Goal: Information Seeking & Learning: Learn about a topic

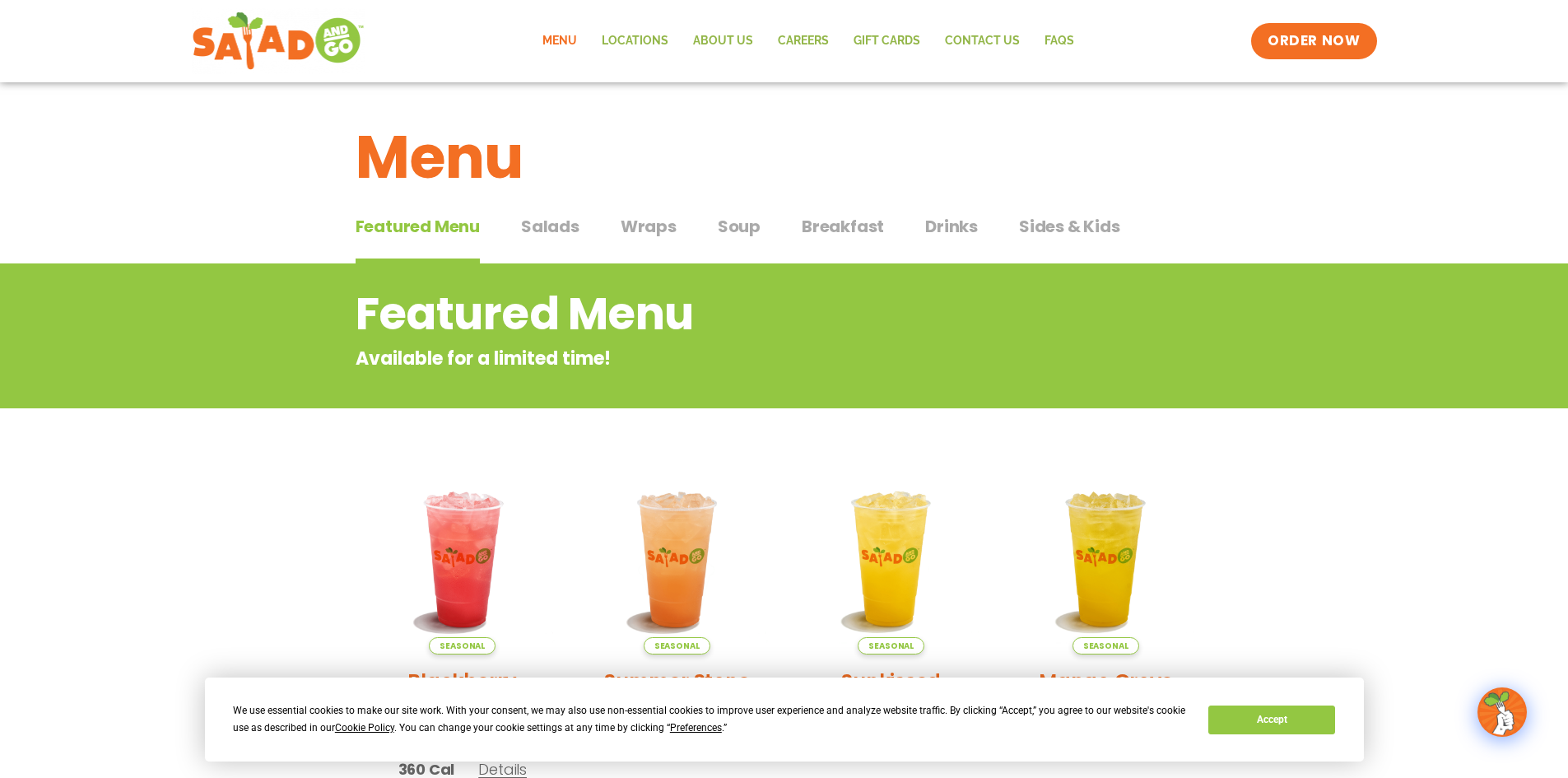
scroll to position [82, 0]
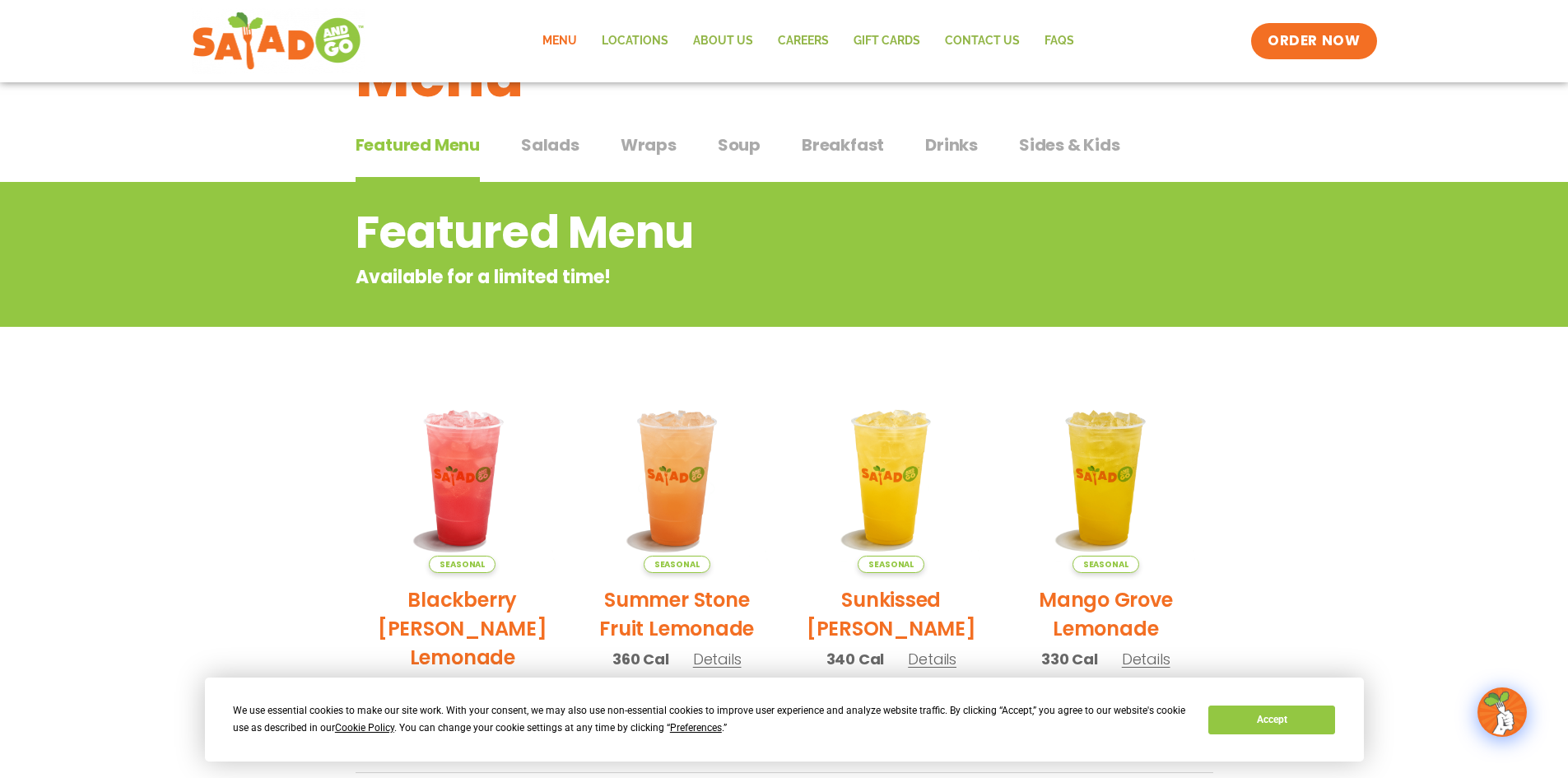
click at [565, 154] on span "Salads" at bounding box center [550, 144] width 58 height 25
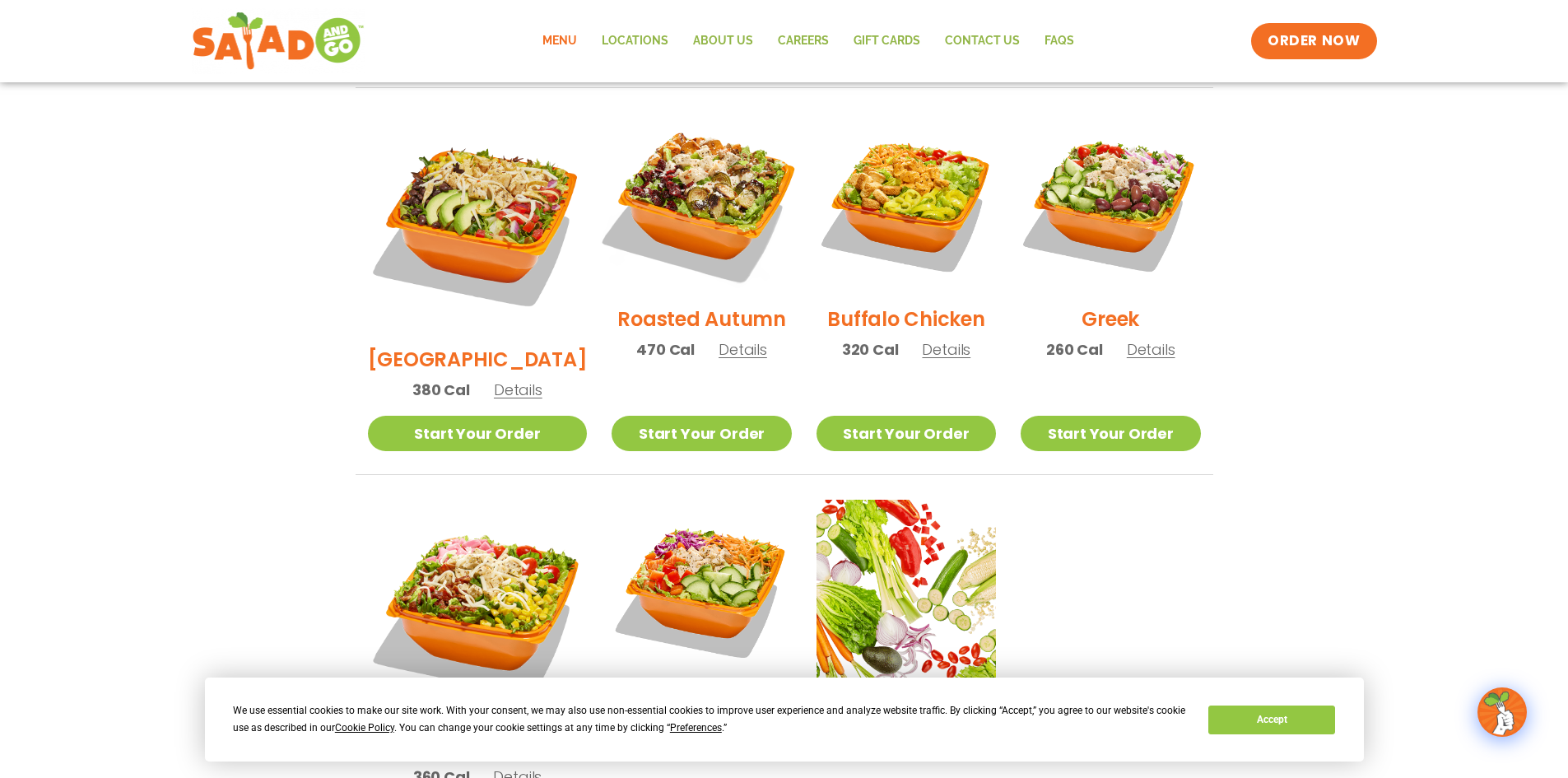
scroll to position [823, 0]
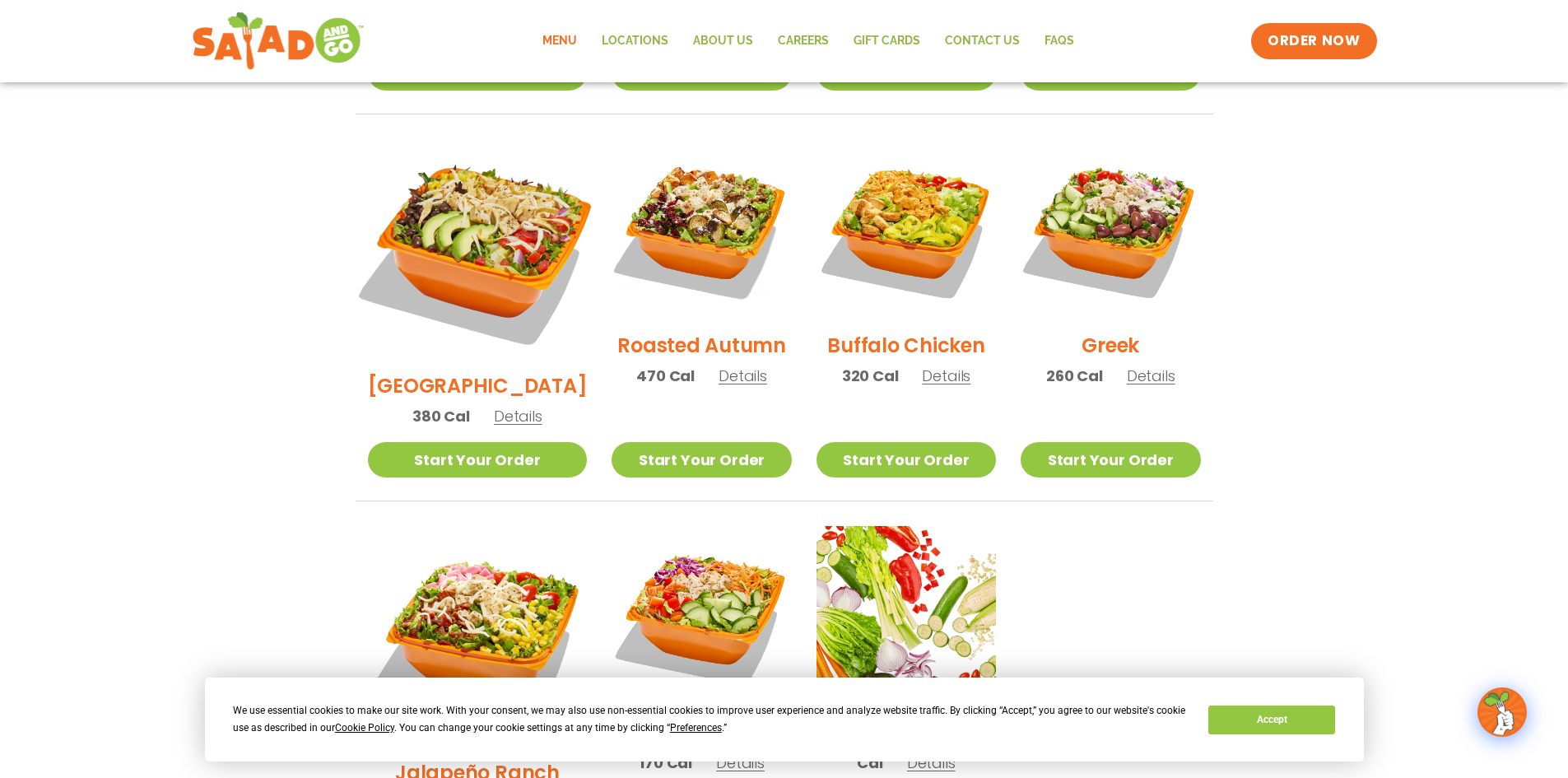
click at [471, 242] on img at bounding box center [477, 249] width 258 height 258
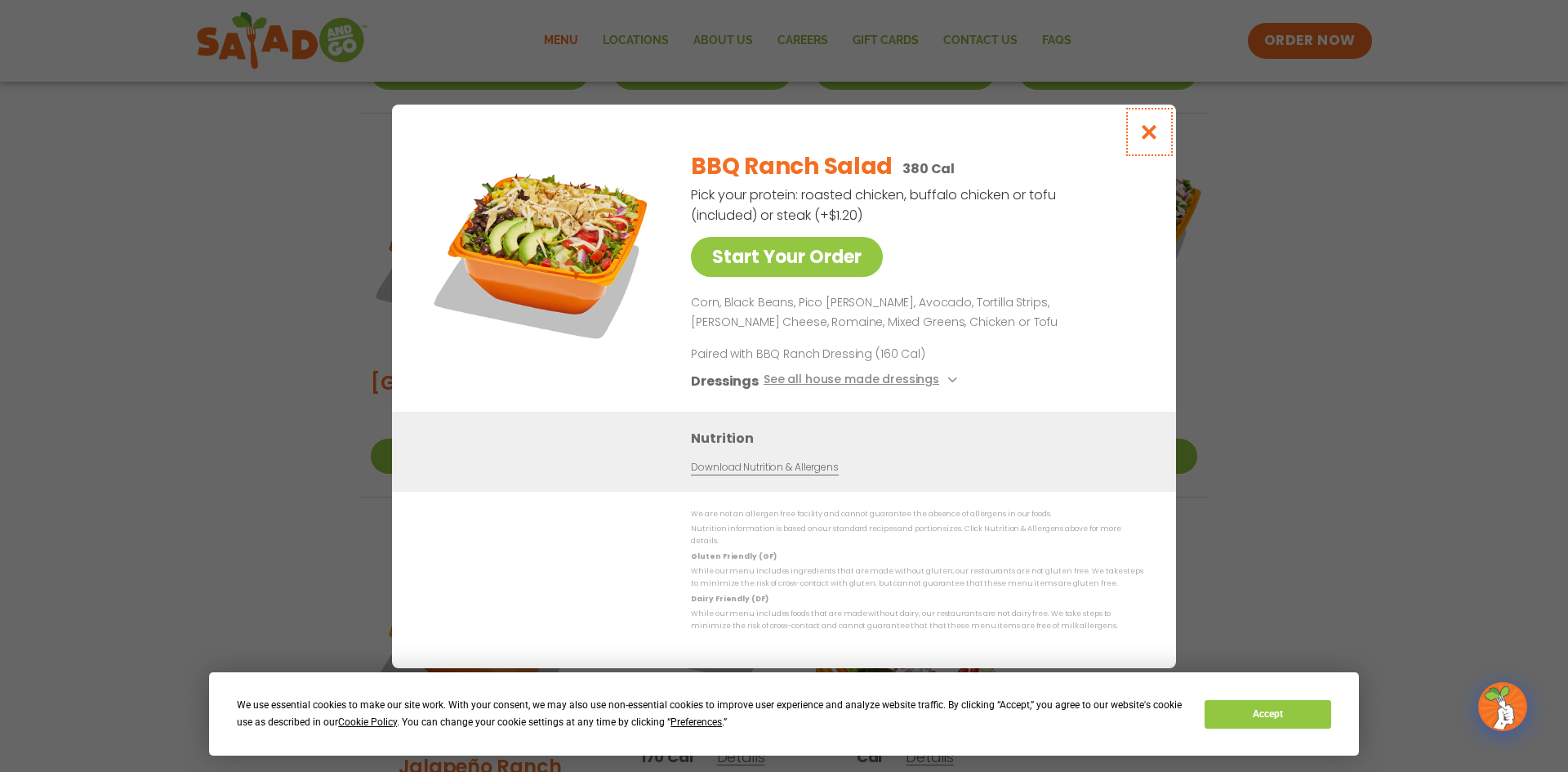
click at [1153, 141] on icon "Close modal" at bounding box center [1150, 132] width 20 height 17
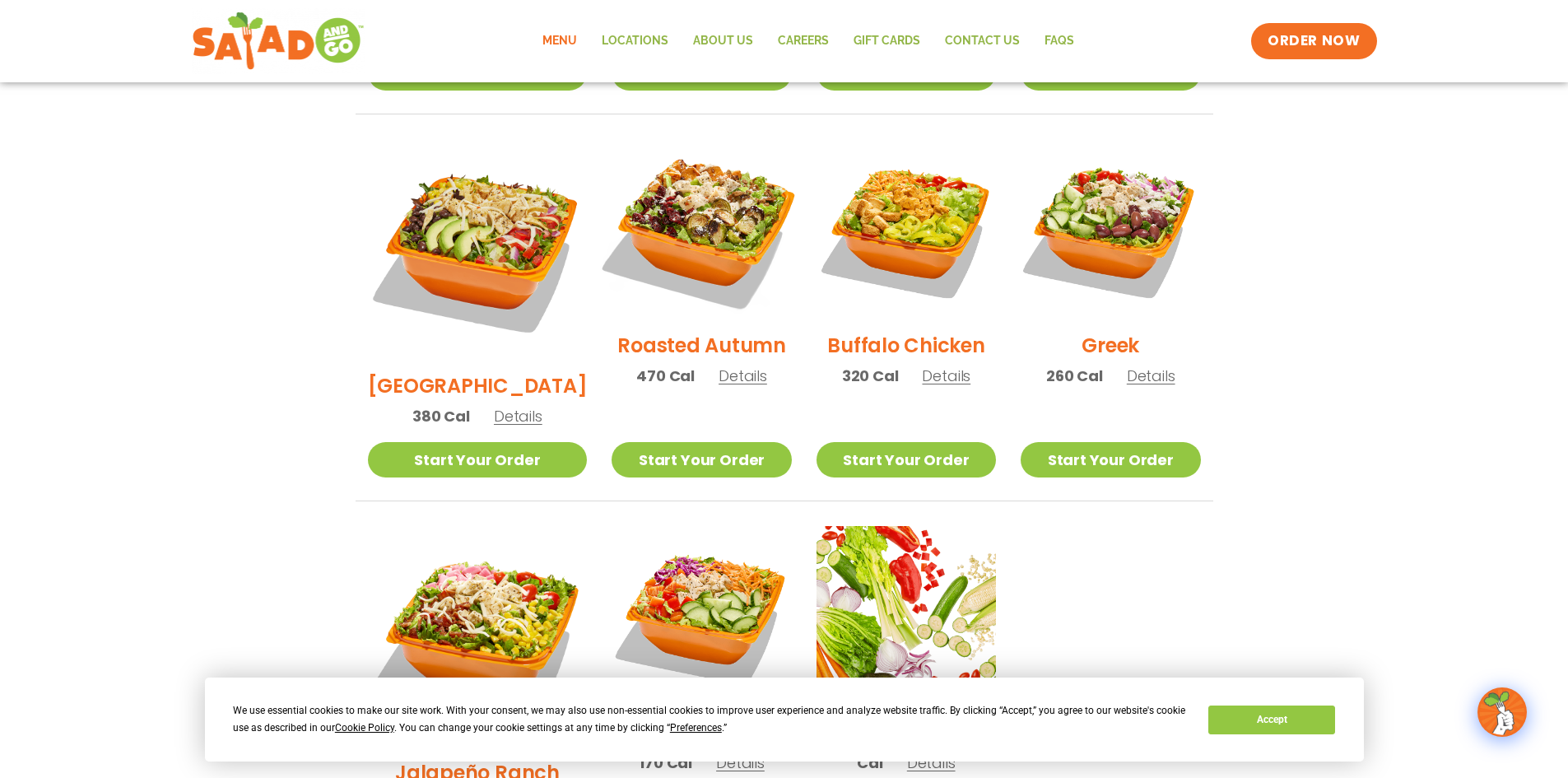
click at [717, 209] on img at bounding box center [700, 229] width 211 height 211
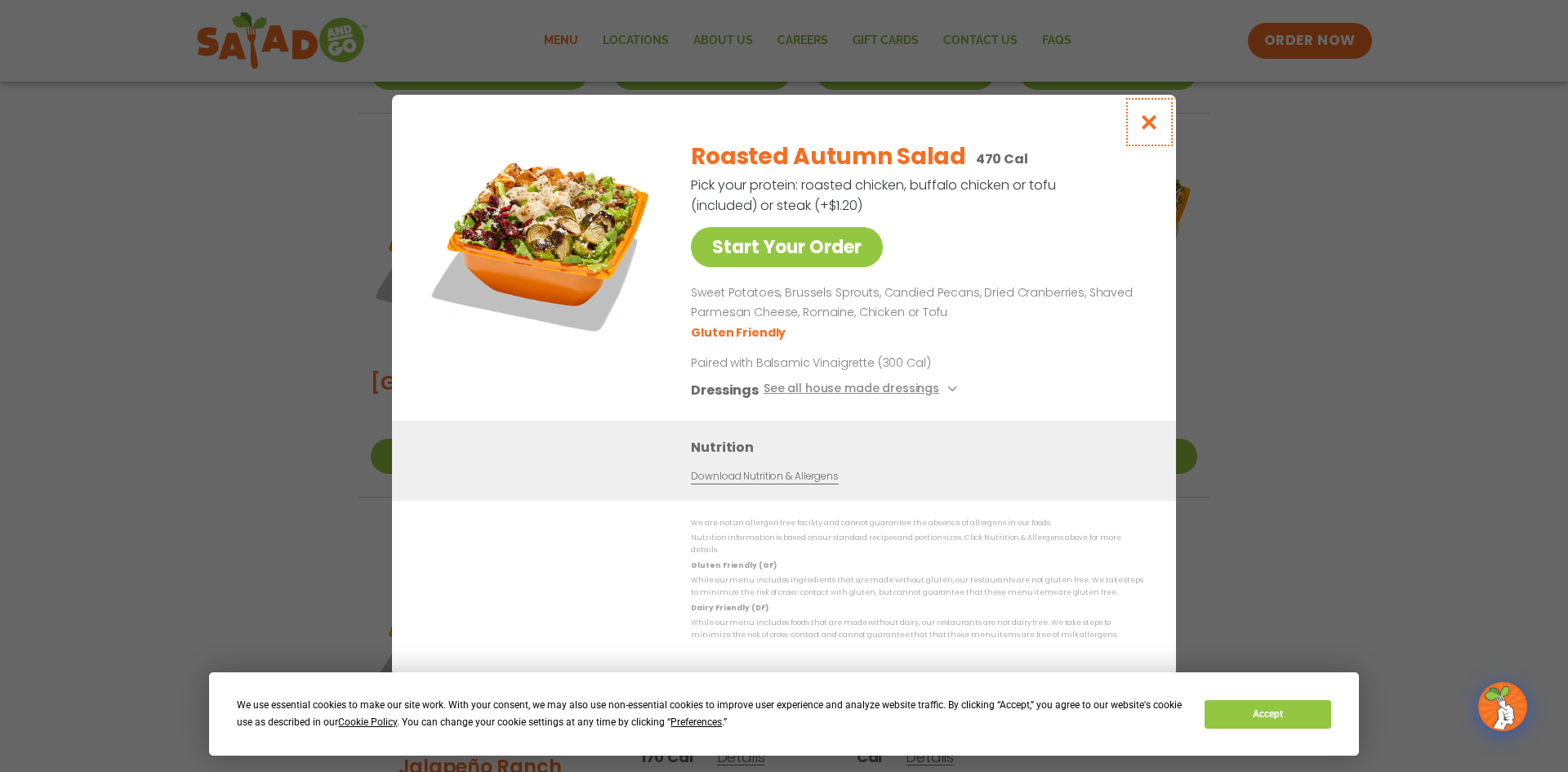
click at [1146, 130] on icon "Close modal" at bounding box center [1150, 122] width 20 height 17
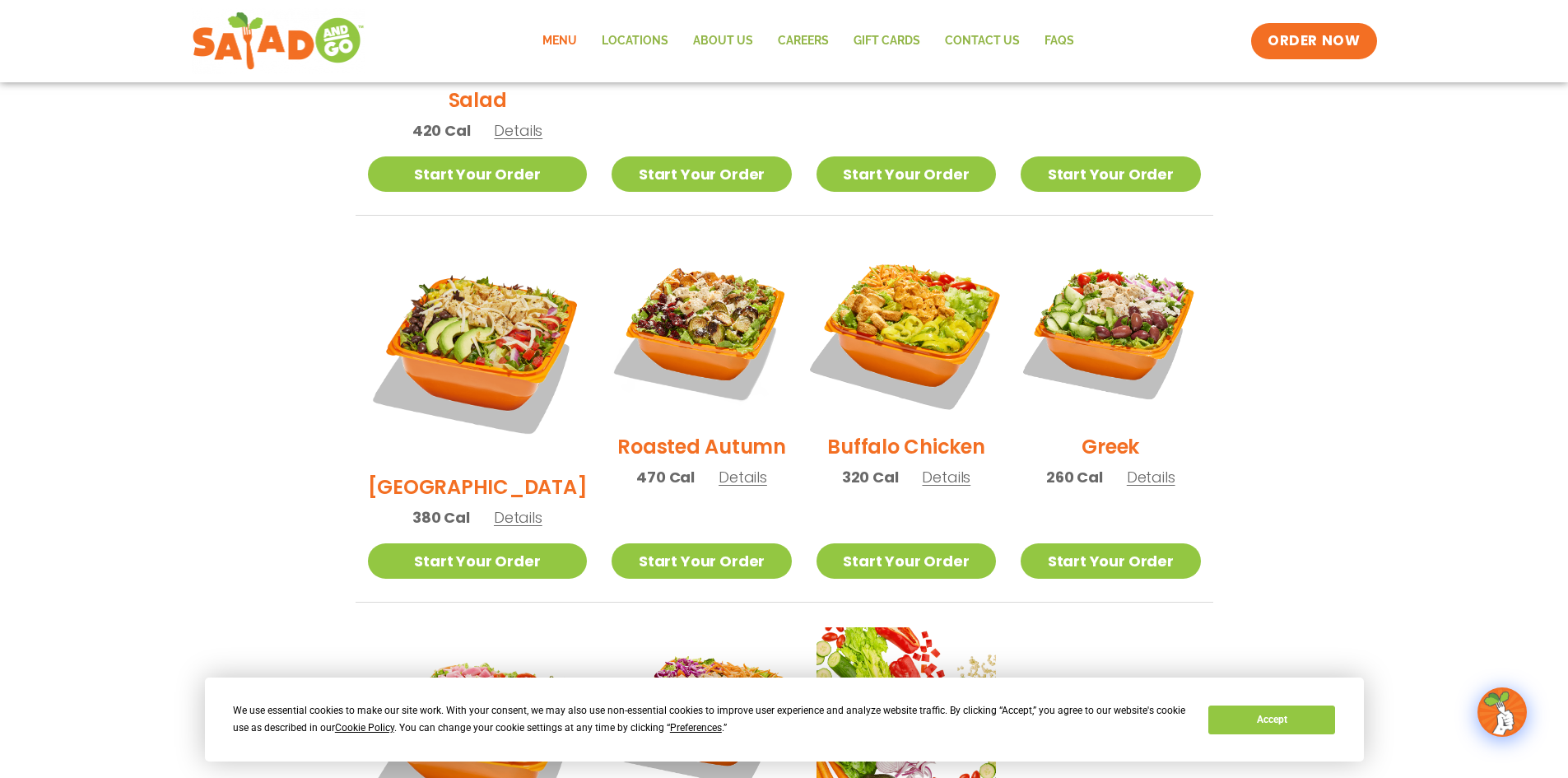
scroll to position [659, 0]
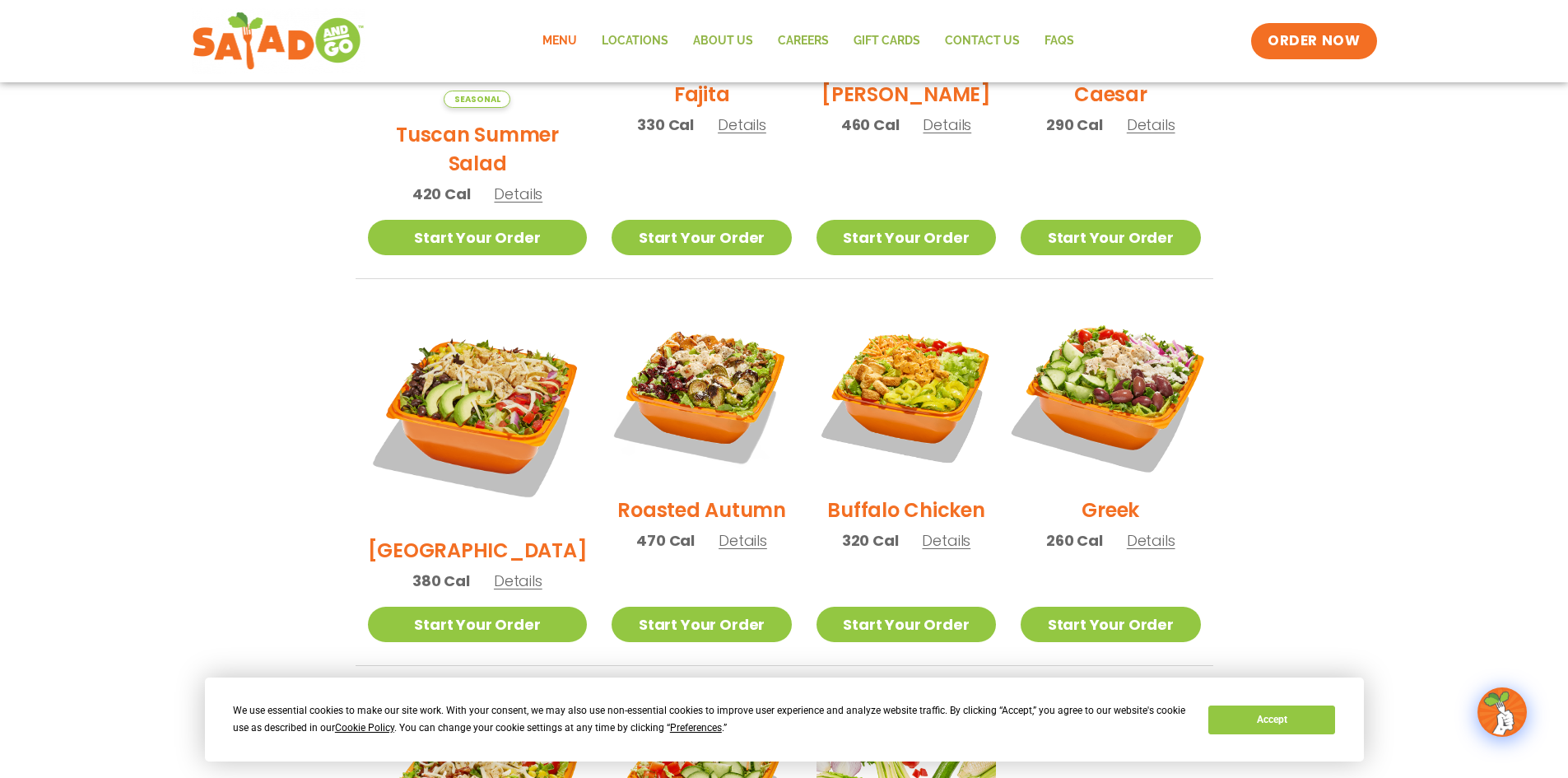
click at [1130, 335] on img at bounding box center [1110, 393] width 211 height 211
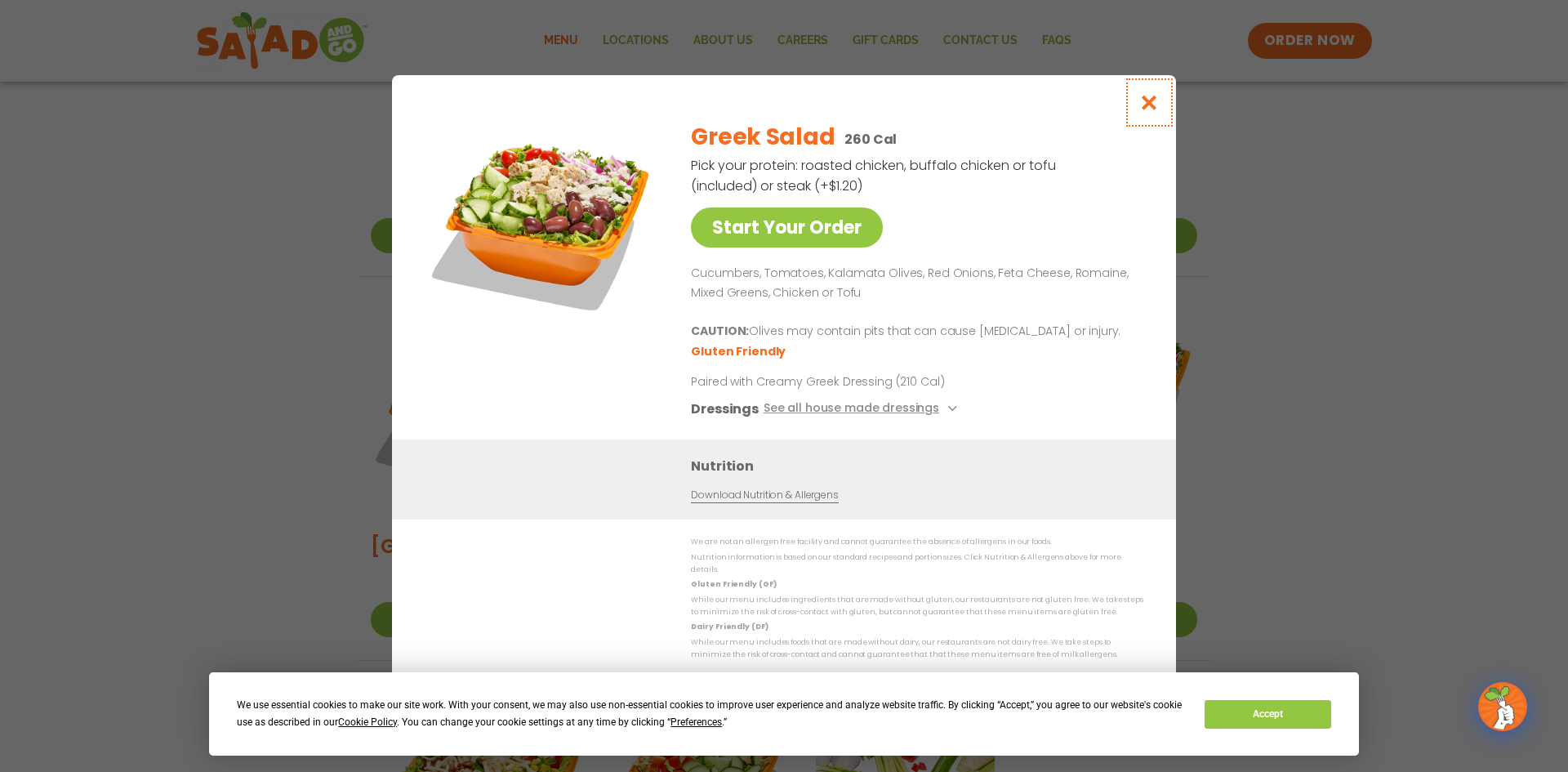
click at [1151, 107] on icon "Close modal" at bounding box center [1150, 102] width 20 height 17
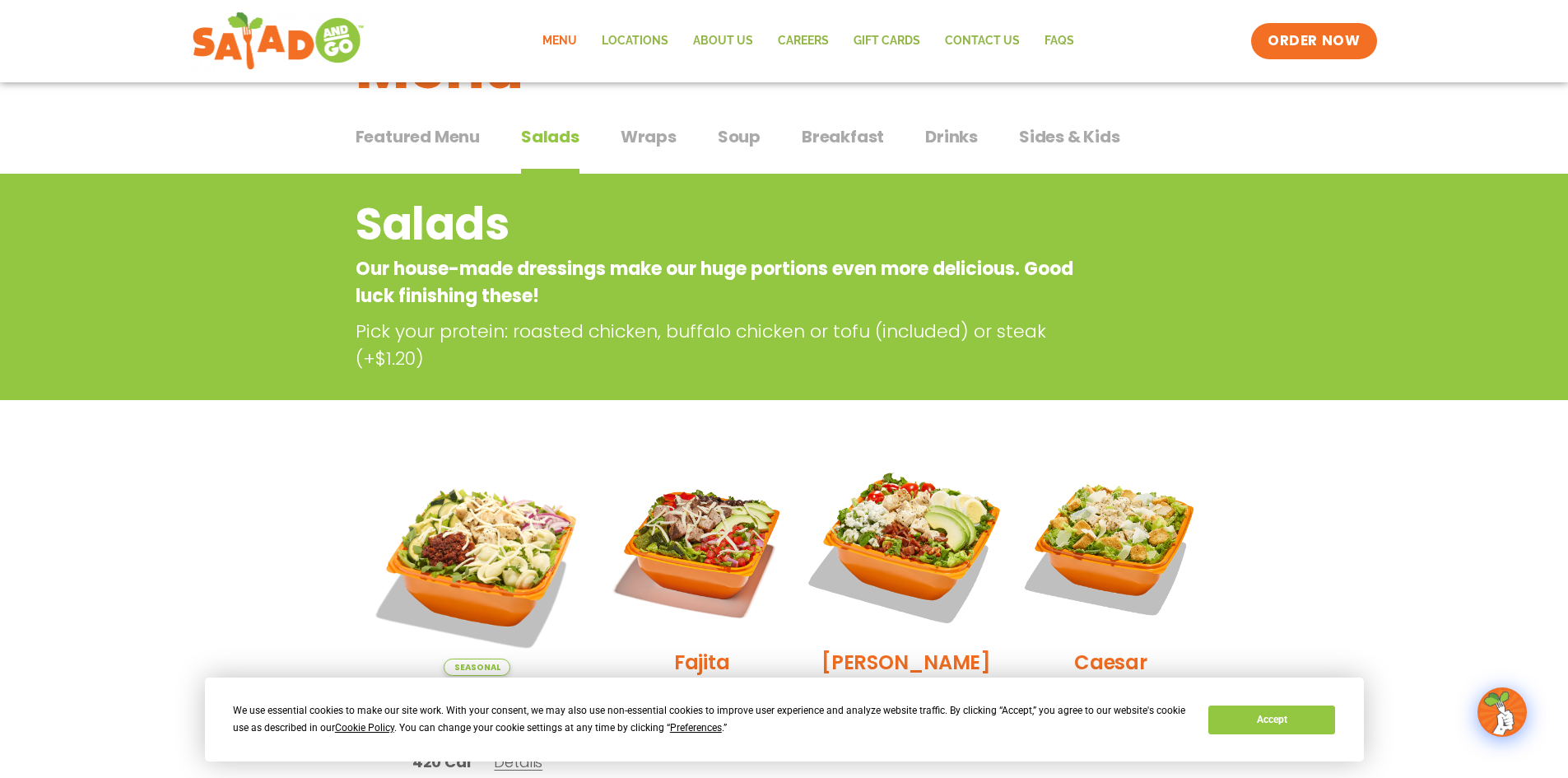
scroll to position [55, 0]
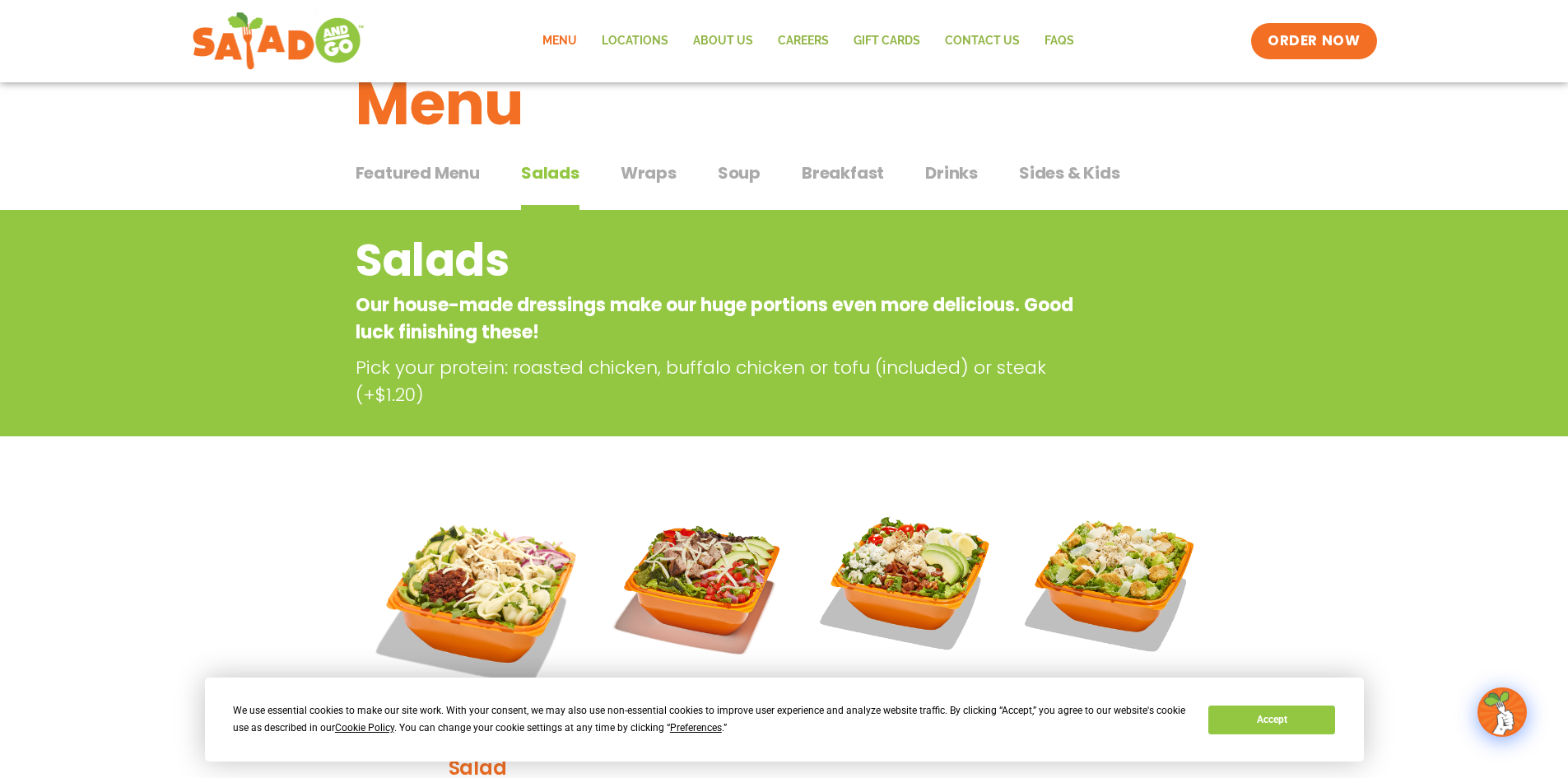
click at [651, 175] on span "Wraps" at bounding box center [648, 172] width 56 height 25
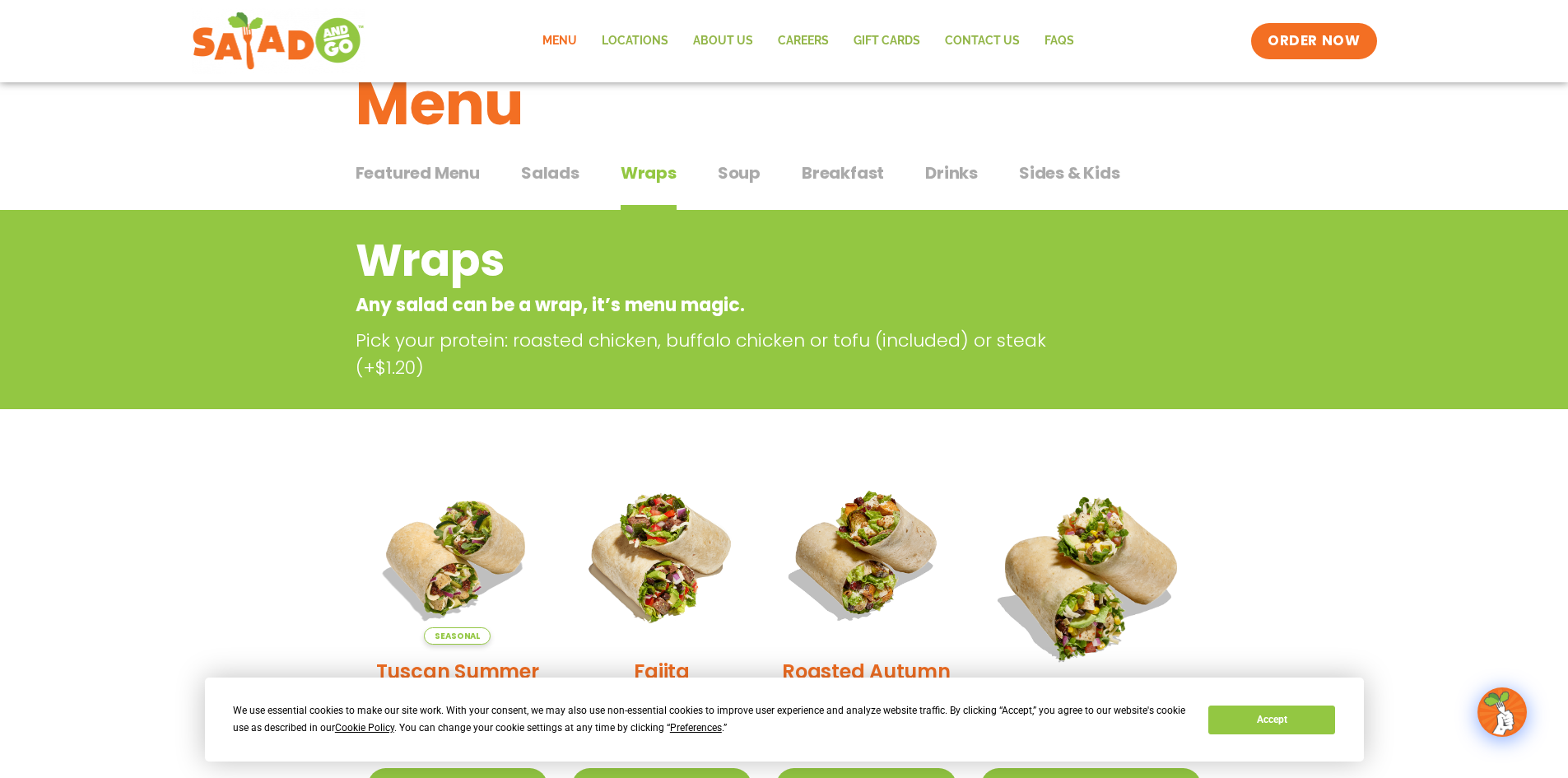
click at [719, 171] on span "Soup" at bounding box center [739, 172] width 43 height 25
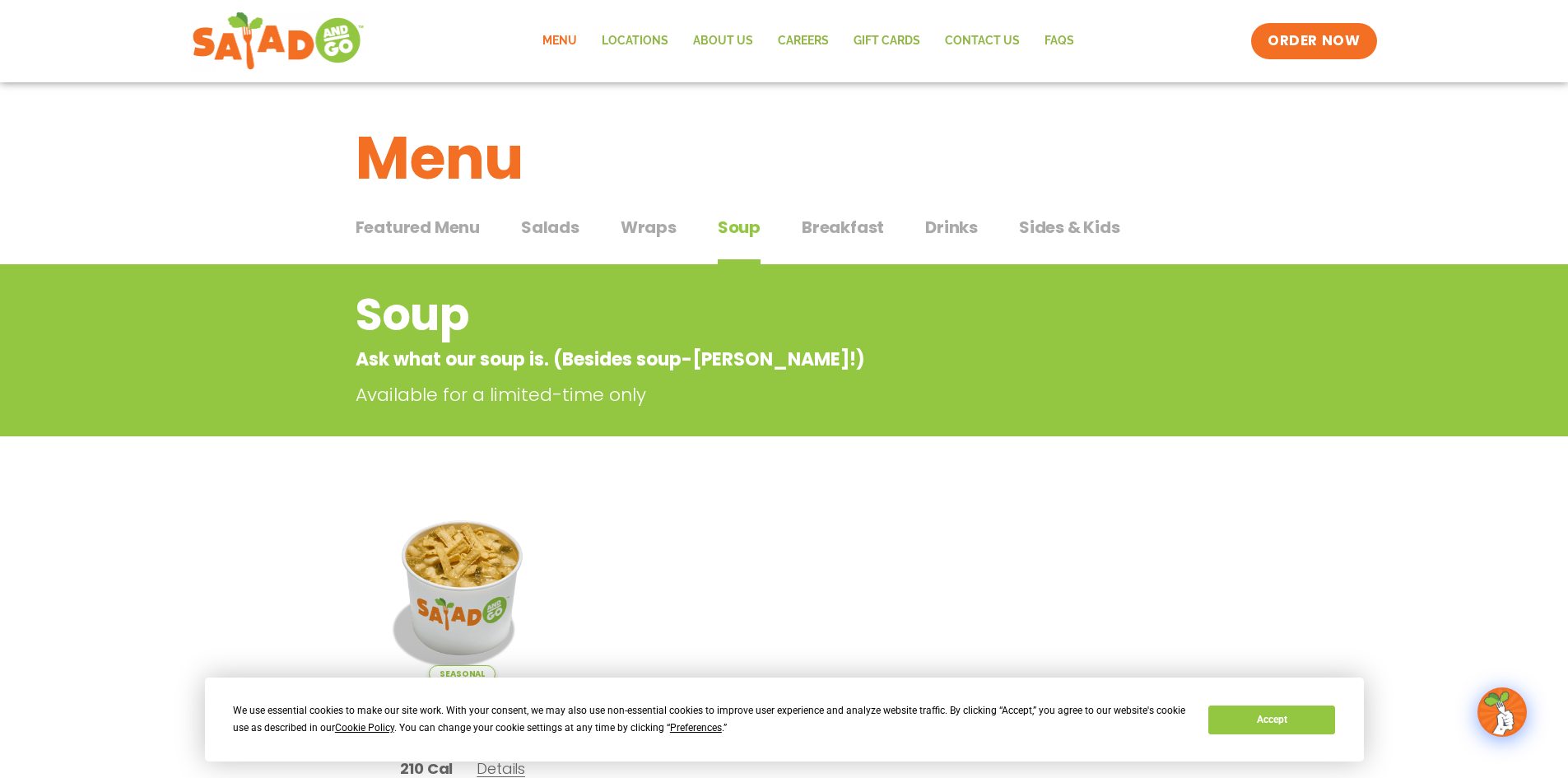
click at [1098, 234] on span "Sides & Kids" at bounding box center [1069, 227] width 102 height 25
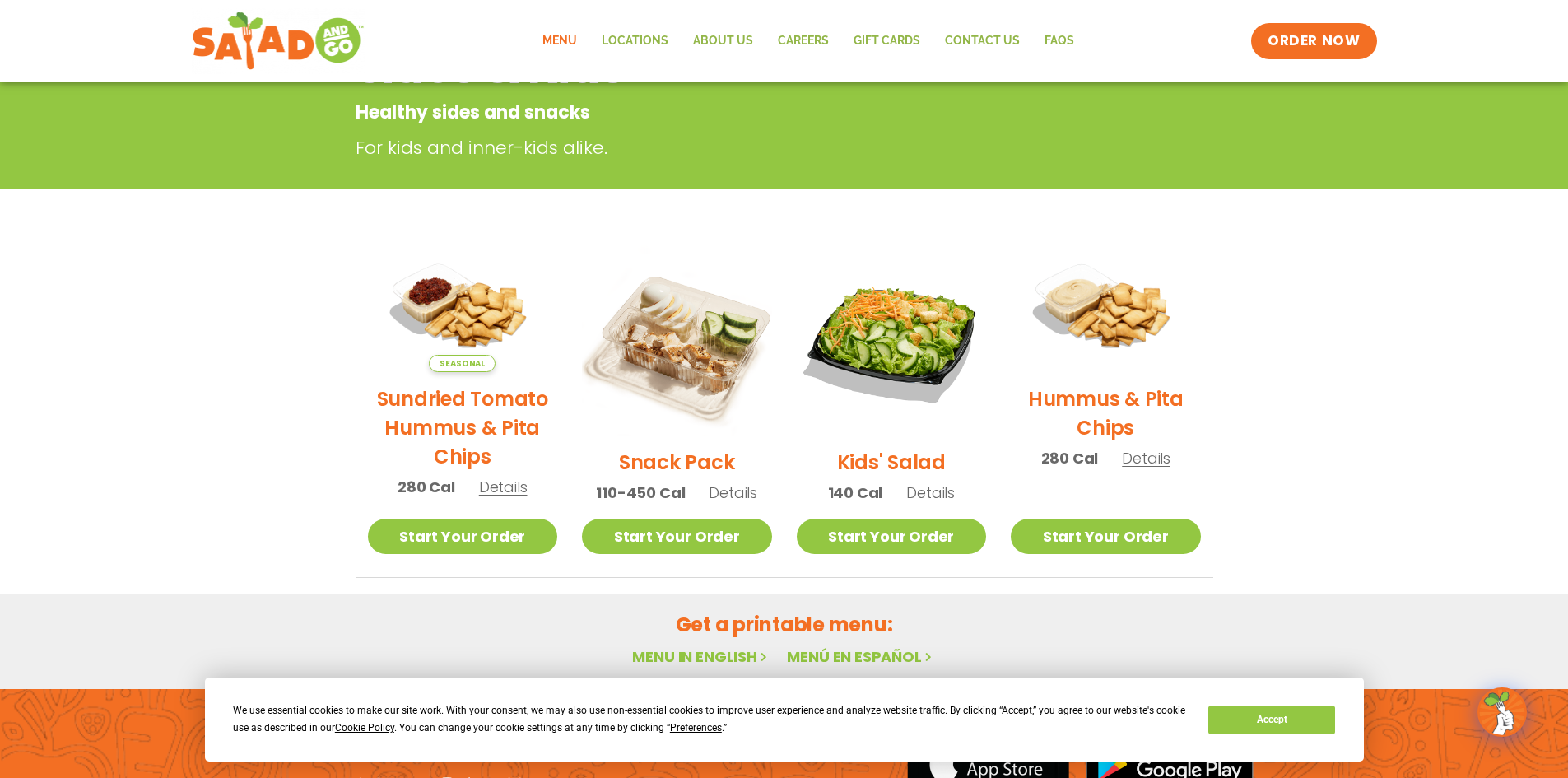
scroll to position [329, 0]
